Goal: Transaction & Acquisition: Purchase product/service

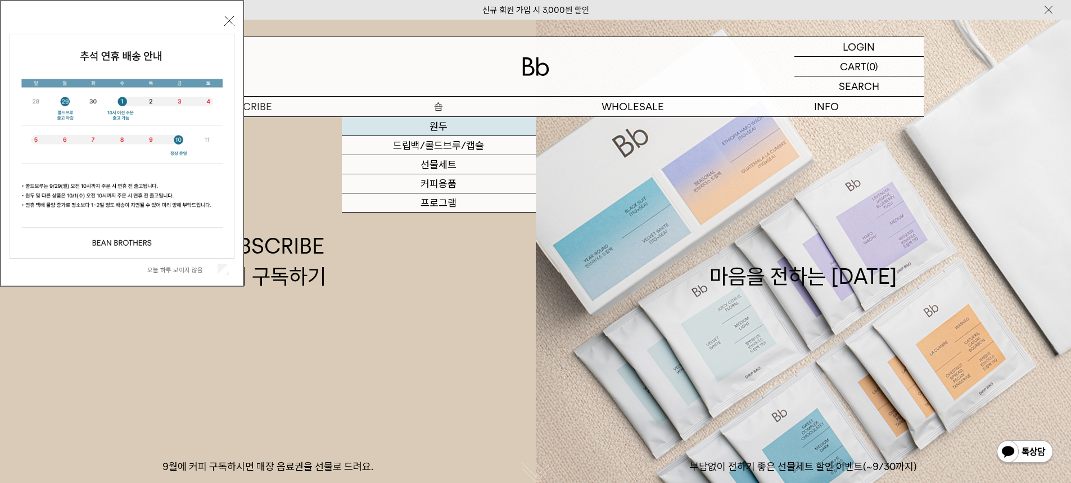
drag, startPoint x: 0, startPoint y: 0, endPoint x: 438, endPoint y: 123, distance: 454.7
click at [438, 123] on link "원두" at bounding box center [439, 126] width 194 height 19
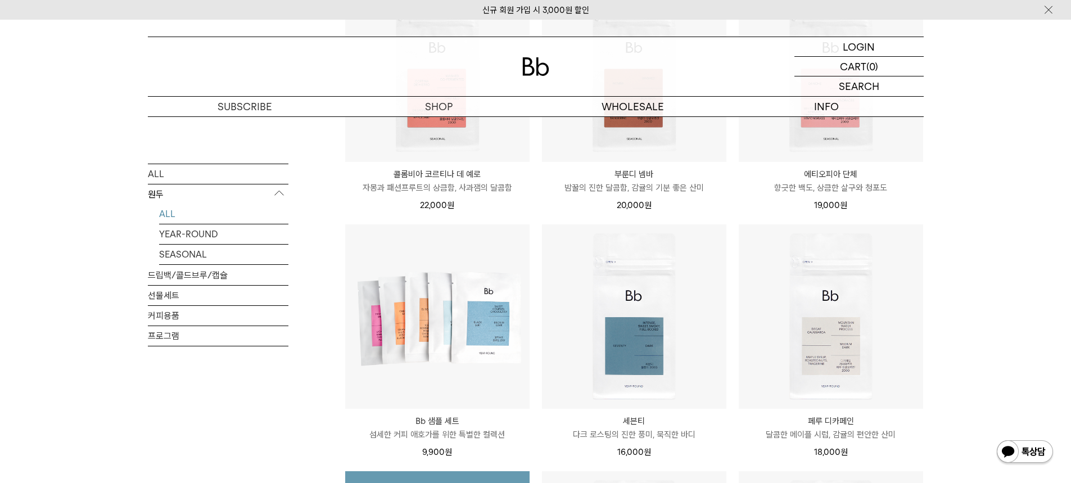
scroll to position [337, 0]
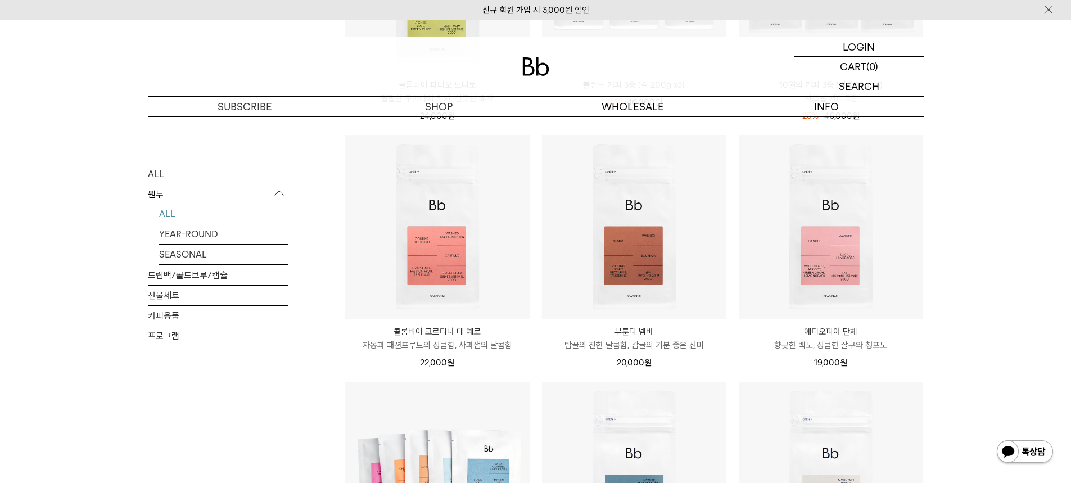
click at [414, 337] on p "콜롬비아 코르티나 데 예로" at bounding box center [437, 331] width 184 height 13
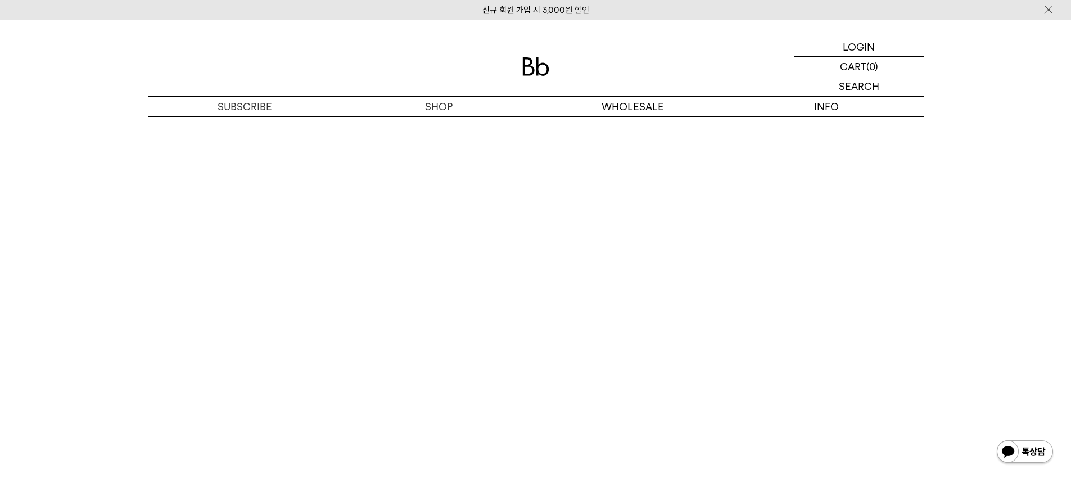
scroll to position [2642, 0]
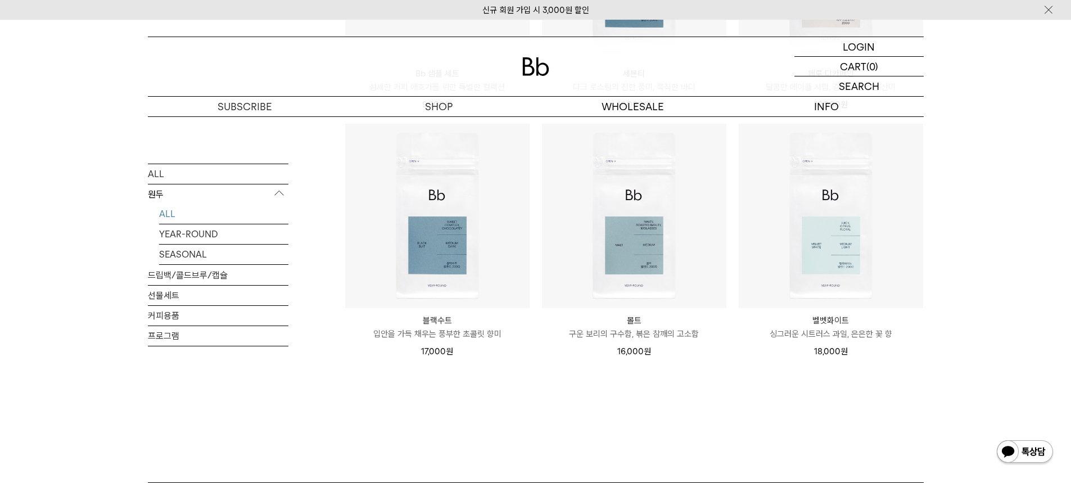
scroll to position [843, 0]
click at [423, 333] on p "입안을 가득 채우는 풍부한 초콜릿 향미" at bounding box center [437, 332] width 184 height 13
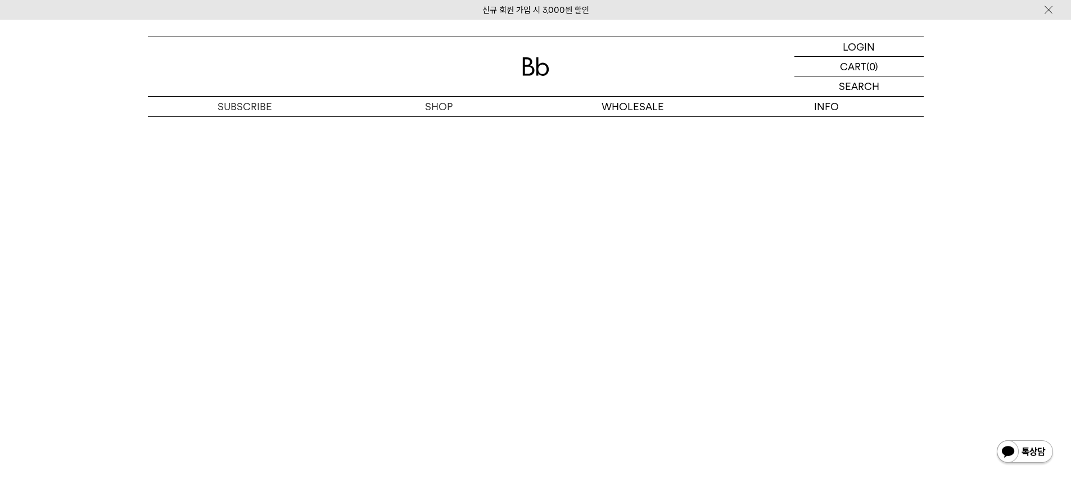
scroll to position [2811, 0]
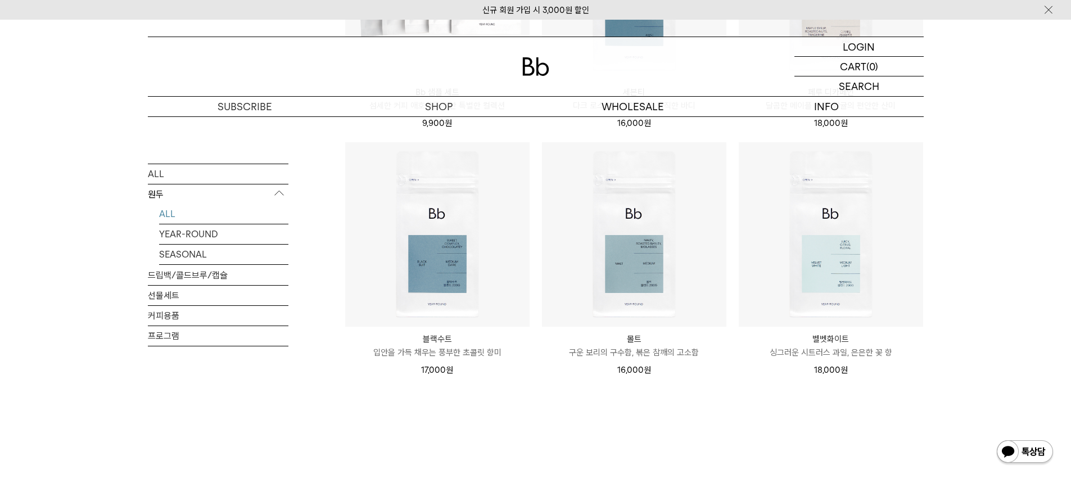
scroll to position [843, 0]
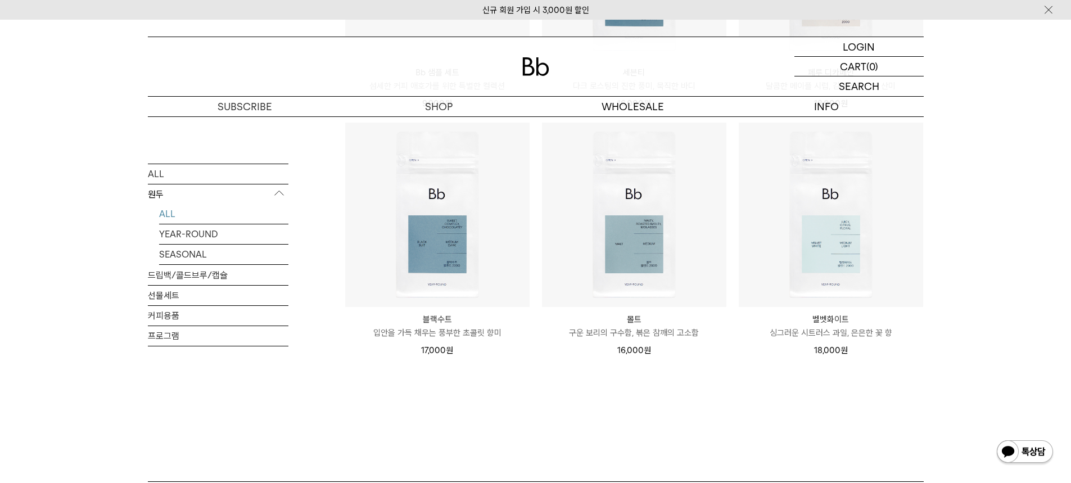
click at [808, 335] on p "싱그러운 시트러스 과일, 은은한 꽃 향" at bounding box center [831, 332] width 184 height 13
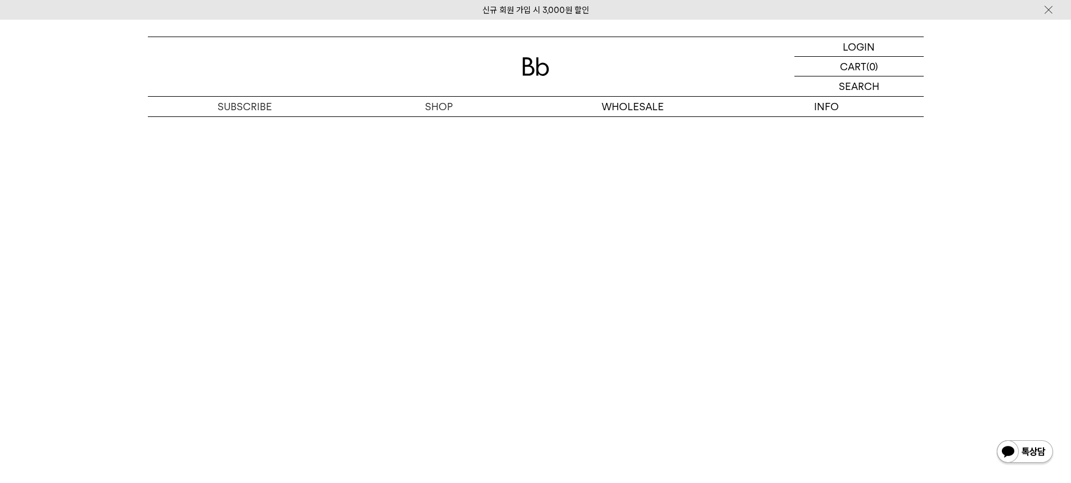
scroll to position [3092, 0]
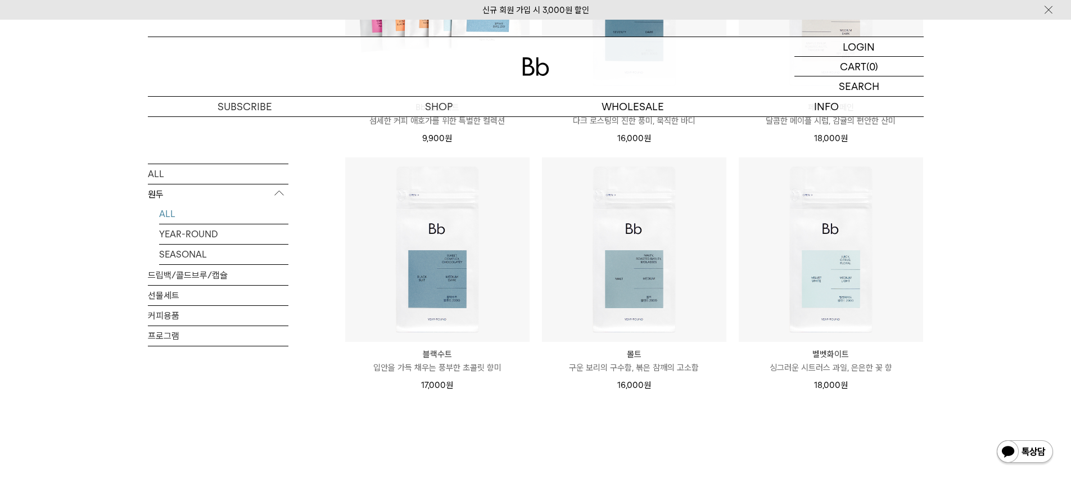
scroll to position [808, 0]
click at [440, 368] on p "입안을 가득 채우는 풍부한 초콜릿 향미" at bounding box center [437, 367] width 184 height 13
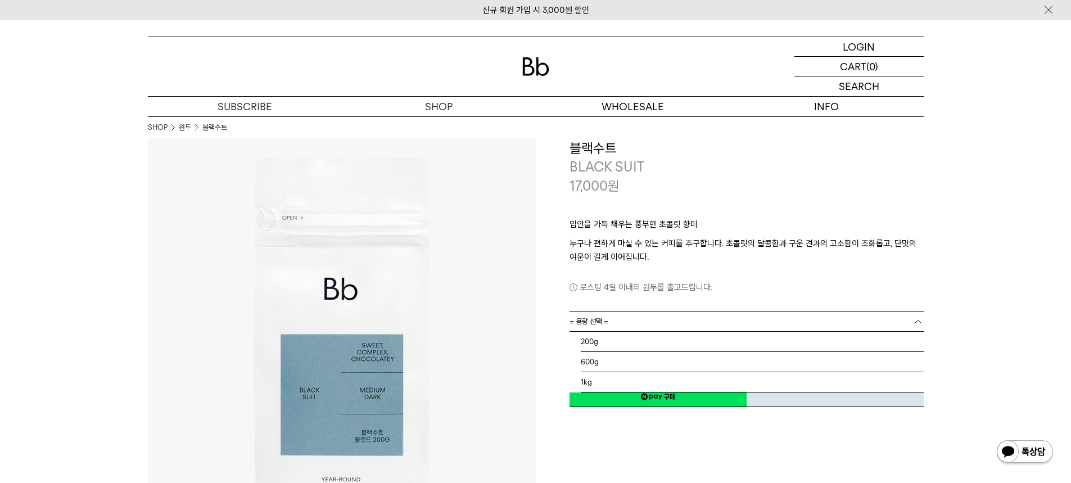
click at [918, 320] on b at bounding box center [917, 321] width 11 height 11
click at [921, 336] on li "200g" at bounding box center [752, 342] width 343 height 20
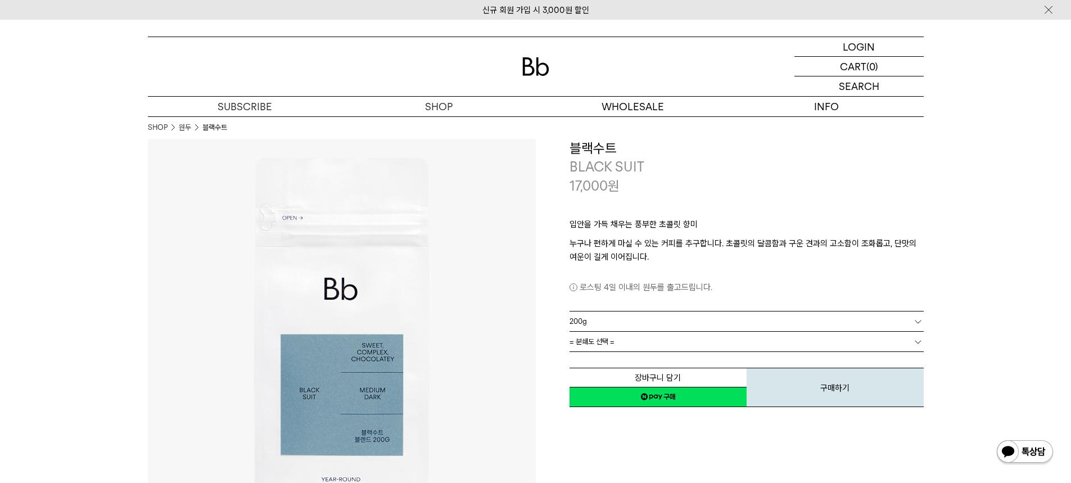
click at [918, 340] on b at bounding box center [917, 341] width 11 height 11
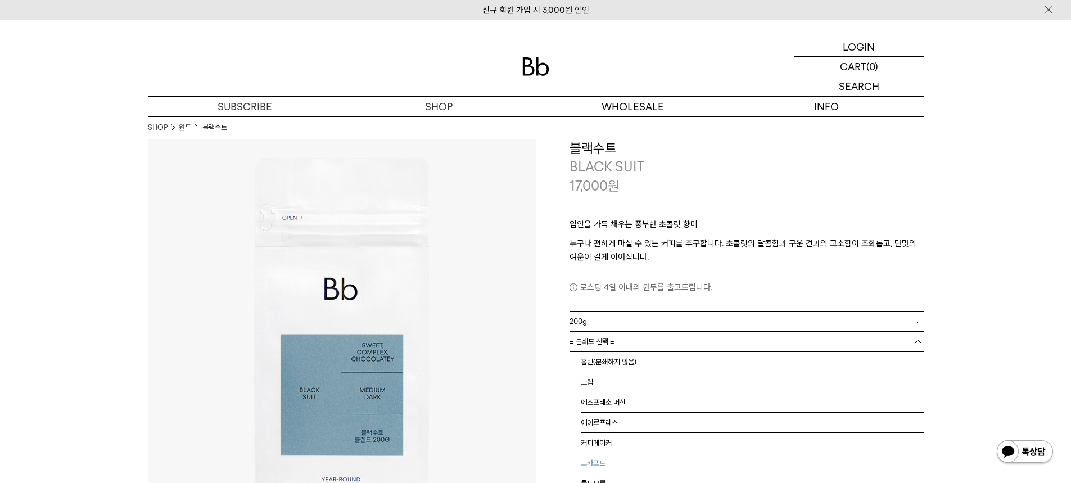
click at [814, 462] on li "모카포트" at bounding box center [752, 463] width 343 height 20
